Goal: Task Accomplishment & Management: Manage account settings

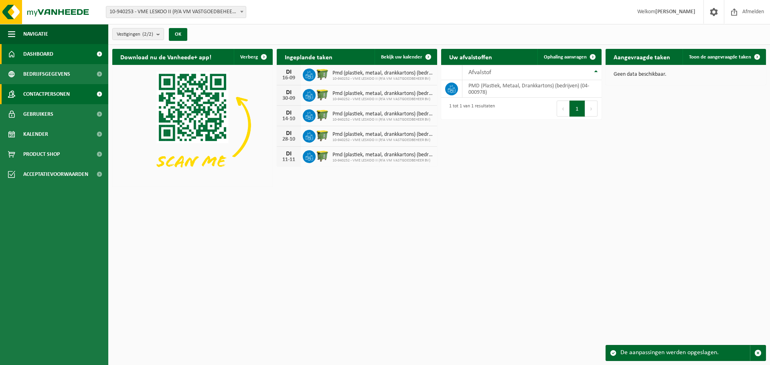
click at [59, 93] on span "Contactpersonen" at bounding box center [46, 94] width 47 height 20
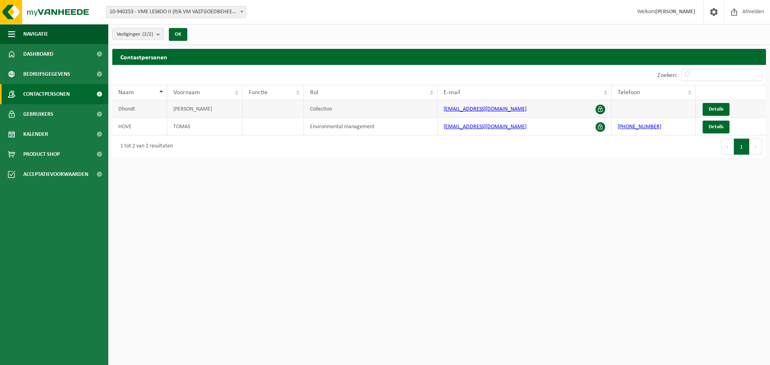
click at [626, 104] on td at bounding box center [654, 109] width 84 height 18
click at [715, 108] on span "Details" at bounding box center [716, 109] width 15 height 5
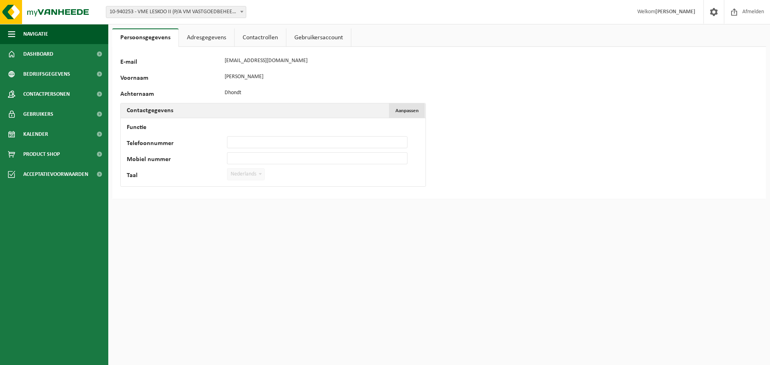
click at [400, 113] on span "Aanpassen" at bounding box center [407, 110] width 23 height 5
click at [242, 141] on input "Telefoonnummer" at bounding box center [317, 142] width 181 height 12
type input "+32 55 42 54 04"
click at [244, 153] on input "Mobiel nummer" at bounding box center [317, 158] width 181 height 12
type input "+32 476 55 08 85"
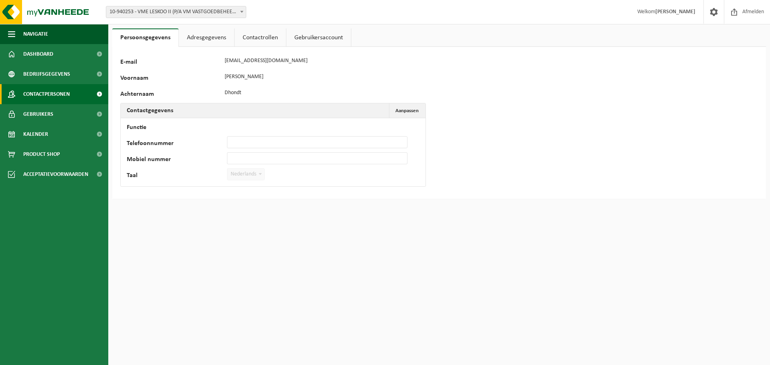
click at [64, 91] on span "Contactpersonen" at bounding box center [46, 94] width 47 height 20
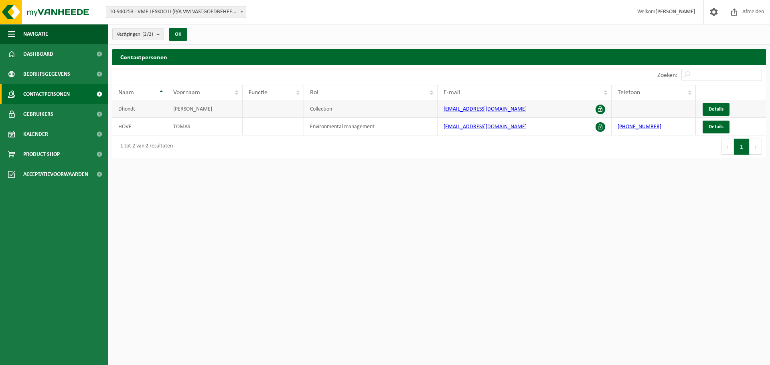
click at [649, 104] on td at bounding box center [654, 109] width 84 height 18
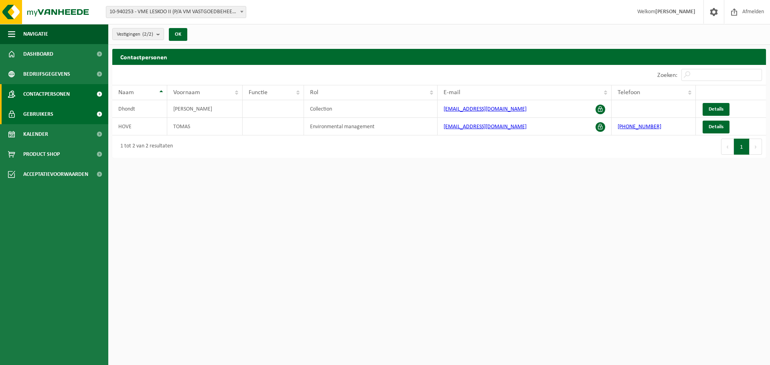
click at [61, 116] on link "Gebruikers" at bounding box center [54, 114] width 108 height 20
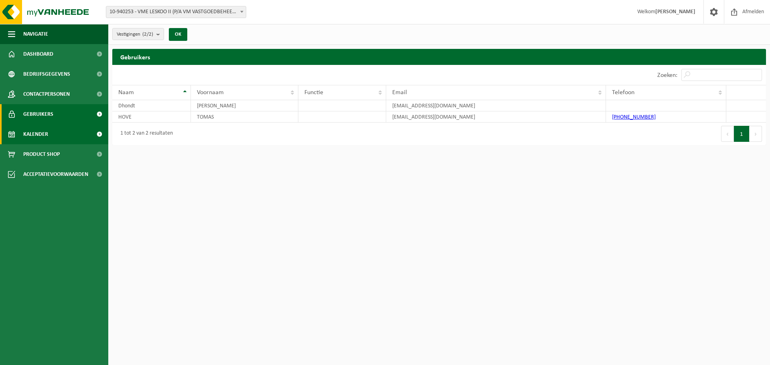
click at [49, 132] on link "Kalender" at bounding box center [54, 134] width 108 height 20
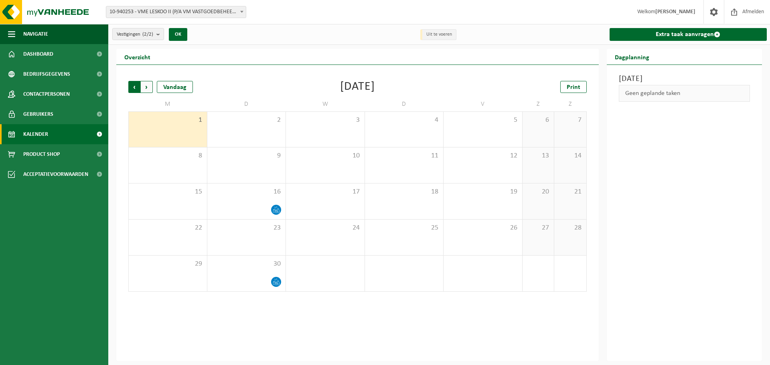
click at [147, 87] on span "Volgende" at bounding box center [147, 87] width 12 height 12
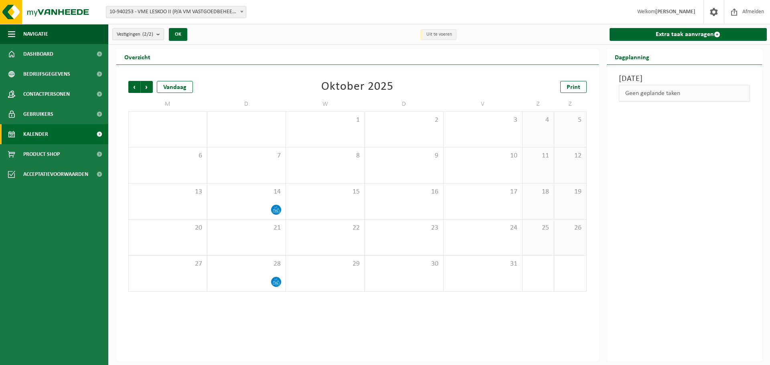
click at [147, 87] on span "Volgende" at bounding box center [147, 87] width 12 height 12
click at [136, 86] on span "Vorige" at bounding box center [134, 87] width 12 height 12
click at [137, 85] on span "Vorige" at bounding box center [134, 87] width 12 height 12
click at [136, 85] on span "Vorige" at bounding box center [134, 87] width 12 height 12
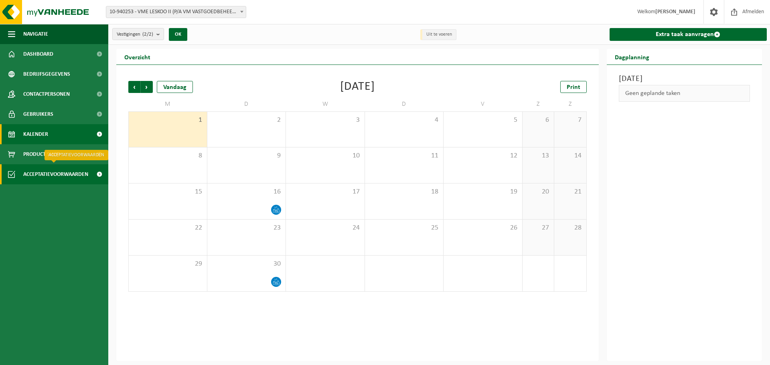
click at [75, 173] on span "Acceptatievoorwaarden" at bounding box center [55, 174] width 65 height 20
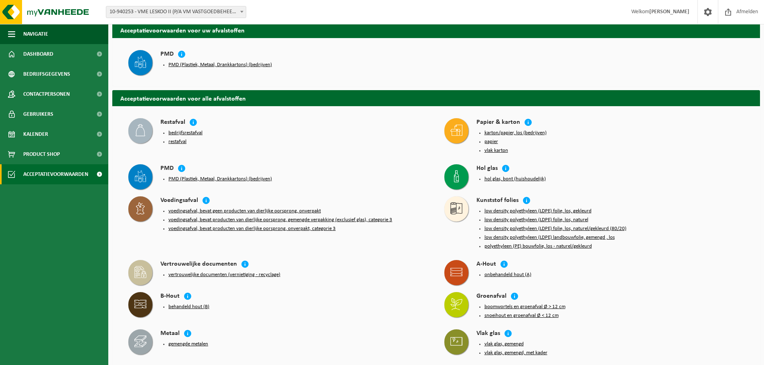
scroll to position [120, 0]
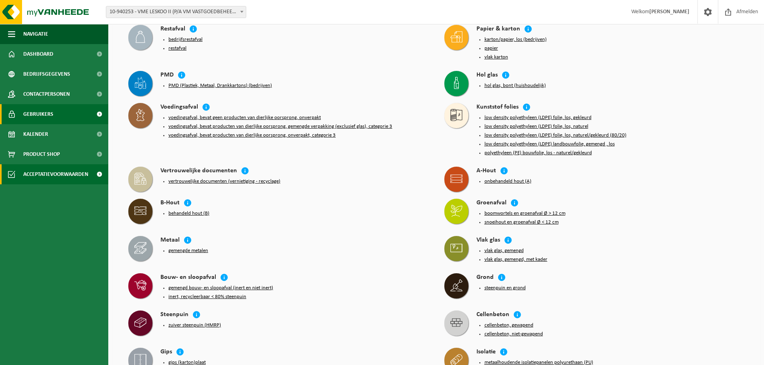
click at [45, 113] on span "Gebruikers" at bounding box center [38, 114] width 30 height 20
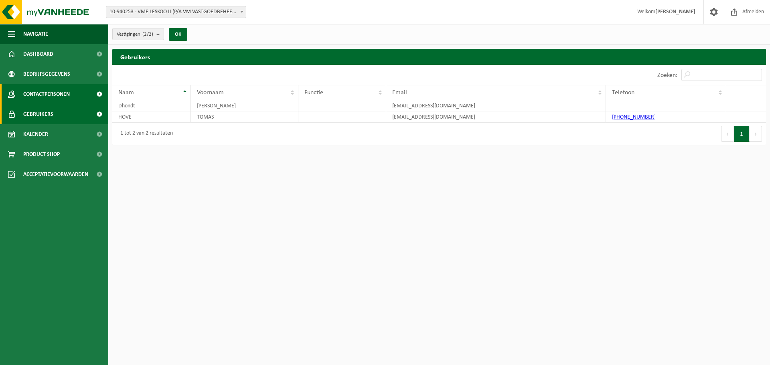
click at [63, 91] on span "Contactpersonen" at bounding box center [46, 94] width 47 height 20
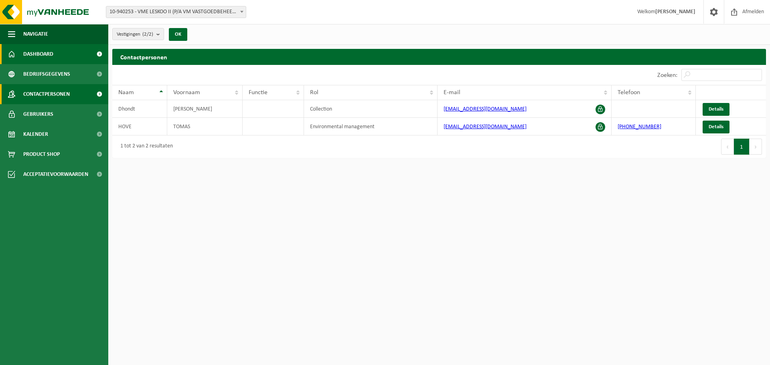
click at [63, 52] on link "Dashboard" at bounding box center [54, 54] width 108 height 20
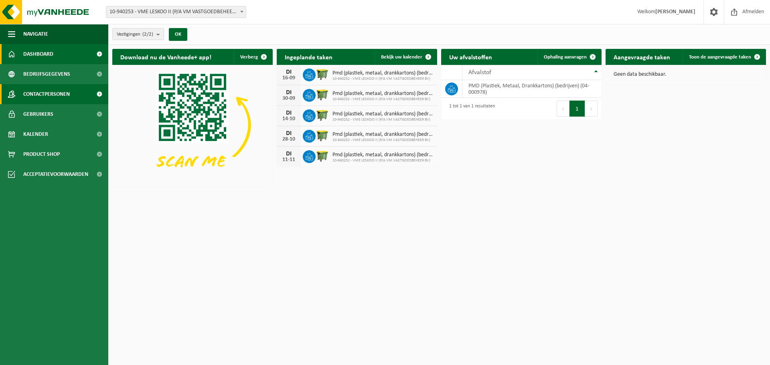
click at [73, 95] on link "Contactpersonen" at bounding box center [54, 94] width 108 height 20
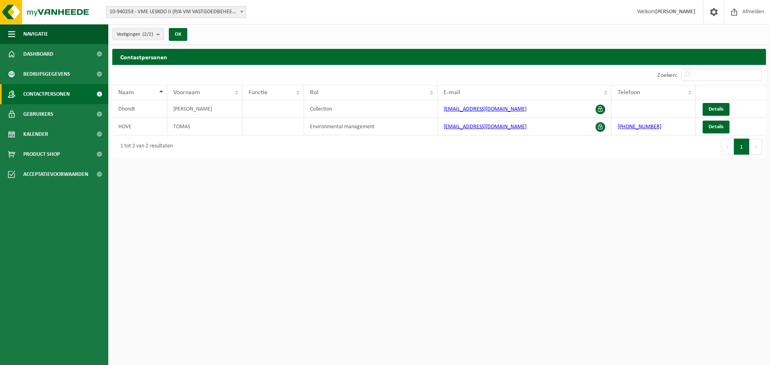
drag, startPoint x: 589, startPoint y: 220, endPoint x: 590, endPoint y: 213, distance: 7.3
click at [590, 219] on html "Vestiging: 10-940253 - VME LESKOO II (P/A VM VASTGOEDBEHEER BV) - [STREET_ADDRE…" at bounding box center [385, 182] width 770 height 365
click at [716, 108] on span "Details" at bounding box center [716, 109] width 15 height 5
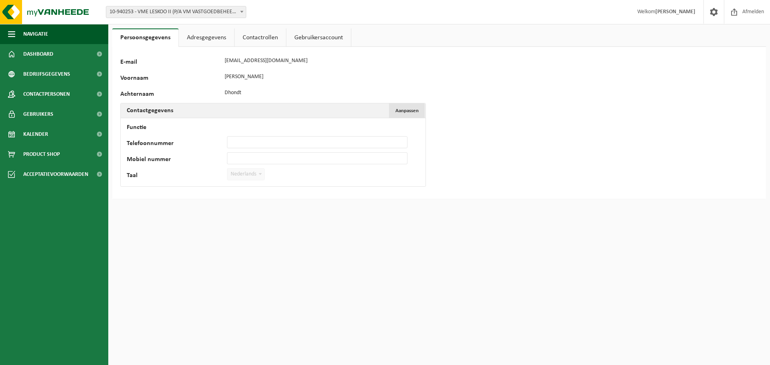
click at [402, 113] on span "Aanpassen" at bounding box center [407, 110] width 23 height 5
click at [246, 140] on input "Telefoonnummer" at bounding box center [317, 142] width 181 height 12
type input "[PHONE_NUMBER]"
click at [243, 152] on td "Functie Telefoonnummer +32 55 42 54 04 Mobiel nummer Taal Nederlands '; Françai…" at bounding box center [273, 158] width 305 height 81
click at [244, 156] on input "Mobiel nummer" at bounding box center [317, 158] width 181 height 12
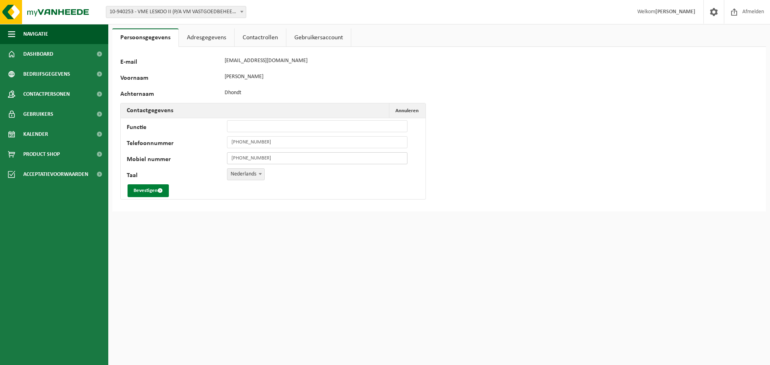
type input "+32 476 55 08 85"
click at [153, 190] on button "Bevestigen" at bounding box center [148, 191] width 41 height 13
